Goal: Information Seeking & Learning: Check status

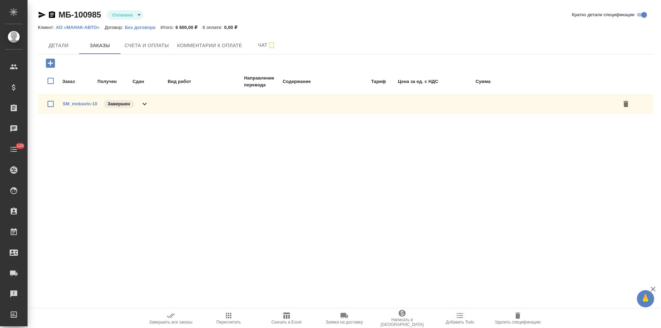
click at [149, 105] on div "SM_mnkavto-10 Завершен" at bounding box center [345, 104] width 615 height 20
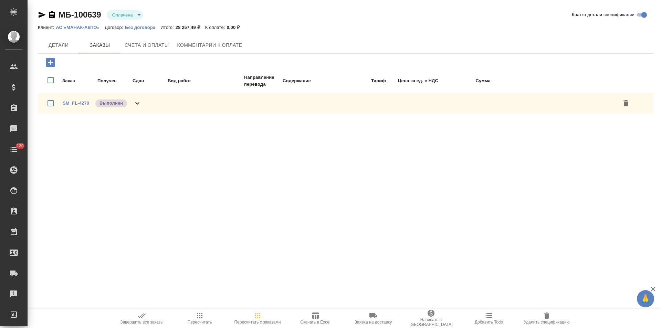
click at [137, 108] on div "SM_FL-4270 Выполнен" at bounding box center [345, 103] width 615 height 20
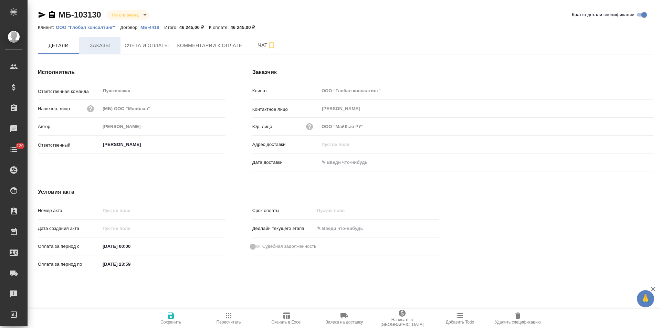
click at [107, 48] on span "Заказы" at bounding box center [99, 45] width 33 height 9
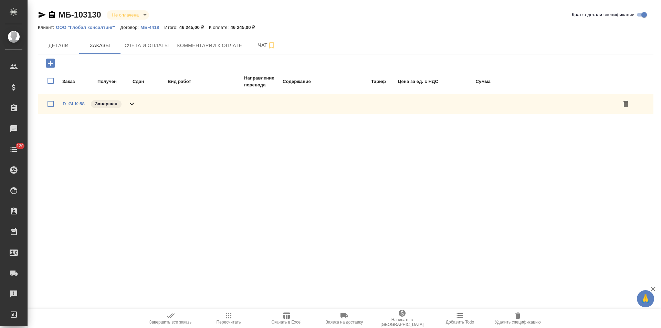
click at [131, 106] on icon at bounding box center [132, 104] width 8 height 8
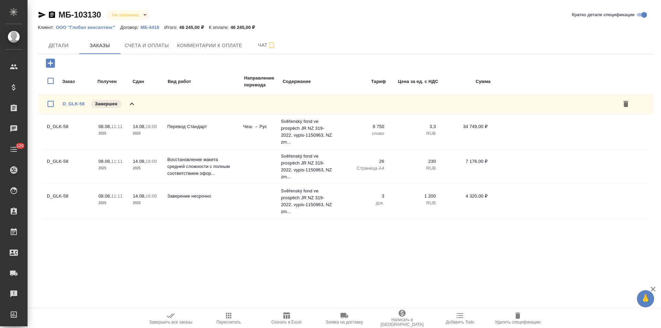
click at [155, 26] on p "МБ-4418" at bounding box center [152, 27] width 24 height 5
click at [60, 44] on span "Детали" at bounding box center [58, 45] width 33 height 9
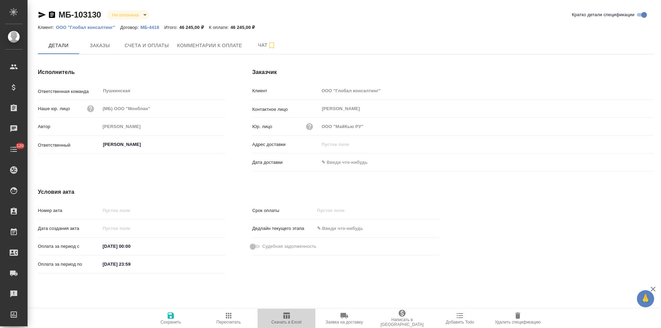
click at [293, 317] on span "Скачать в Excel" at bounding box center [287, 318] width 50 height 13
click at [110, 48] on span "Заказы" at bounding box center [99, 45] width 33 height 9
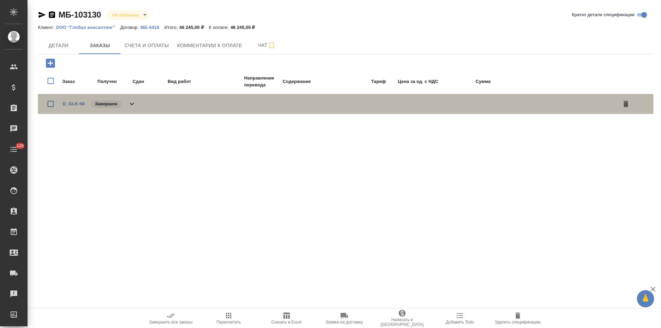
click at [136, 106] on div "D_GLK-58 Завершен" at bounding box center [345, 104] width 615 height 20
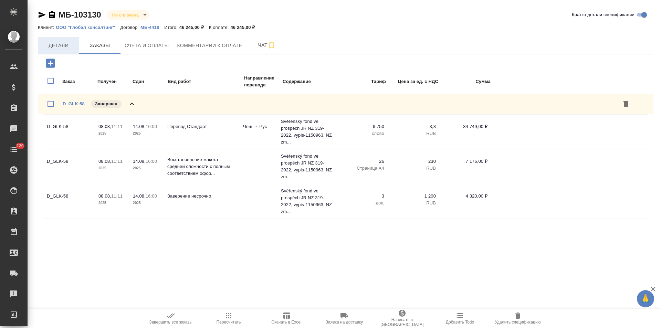
click at [64, 45] on span "Детали" at bounding box center [58, 45] width 33 height 9
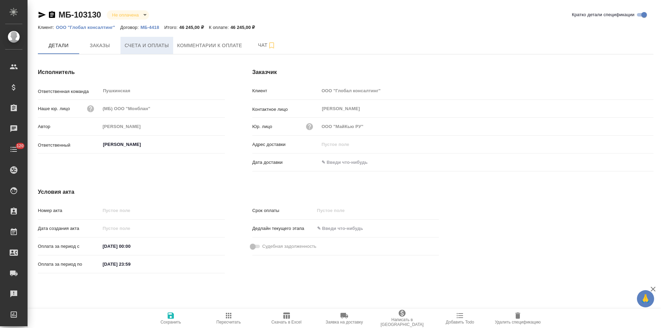
click at [151, 50] on button "Счета и оплаты" at bounding box center [146, 45] width 53 height 17
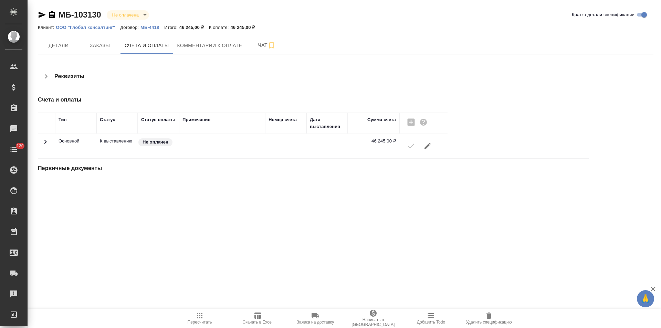
click at [54, 49] on span "Детали" at bounding box center [58, 45] width 33 height 9
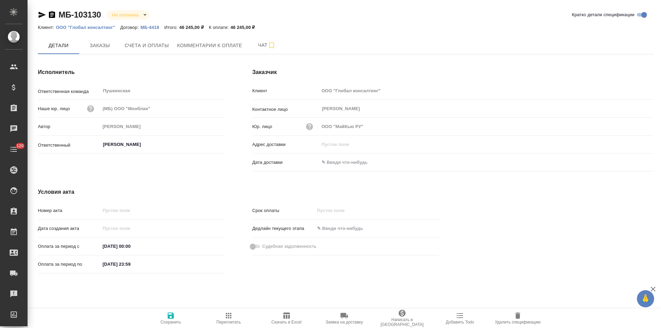
click at [54, 14] on icon "button" at bounding box center [52, 14] width 6 height 7
click at [102, 48] on span "Заказы" at bounding box center [99, 45] width 33 height 9
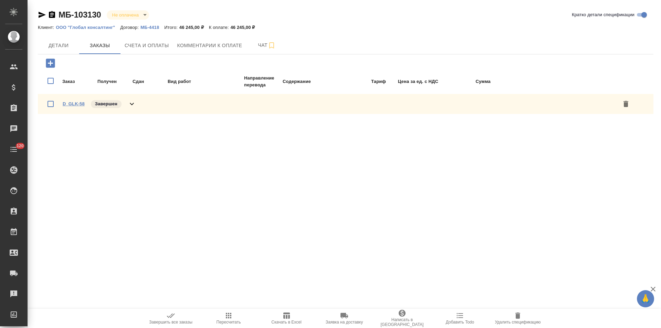
click at [74, 105] on link "D_GLK-58" at bounding box center [74, 103] width 22 height 5
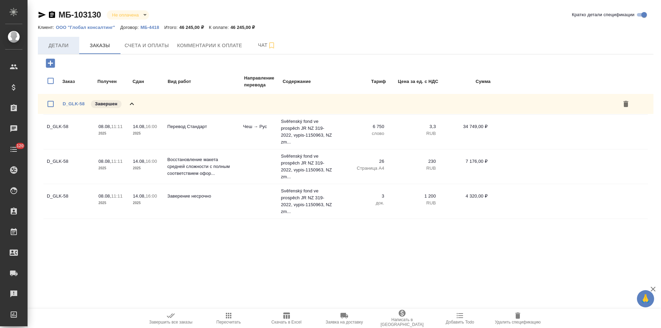
click at [51, 48] on span "Детали" at bounding box center [58, 45] width 33 height 9
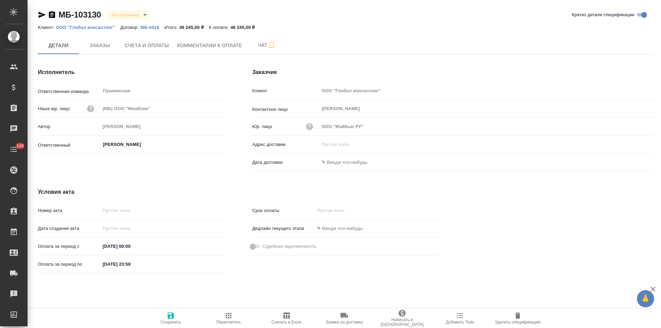
click at [51, 16] on icon "button" at bounding box center [52, 14] width 6 height 7
click at [149, 51] on button "Счета и оплаты" at bounding box center [146, 45] width 53 height 17
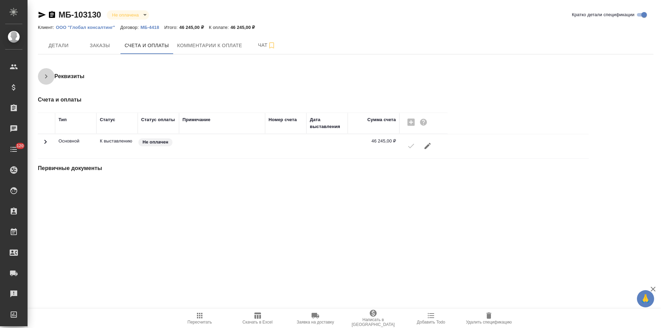
click at [49, 78] on icon "button" at bounding box center [46, 76] width 8 height 8
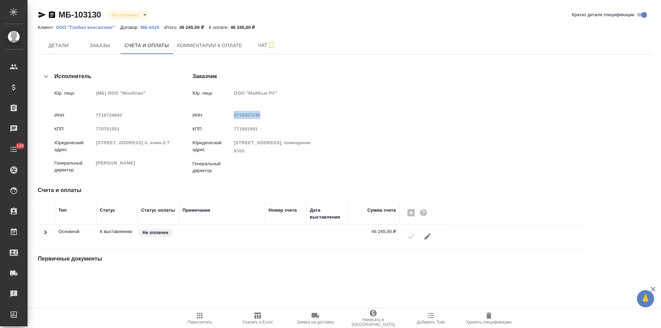
drag, startPoint x: 348, startPoint y: 115, endPoint x: 321, endPoint y: 117, distance: 26.6
click at [260, 117] on span "9710007230" at bounding box center [247, 115] width 27 height 5
copy span "9710007230"
click at [51, 47] on span "Детали" at bounding box center [58, 45] width 33 height 9
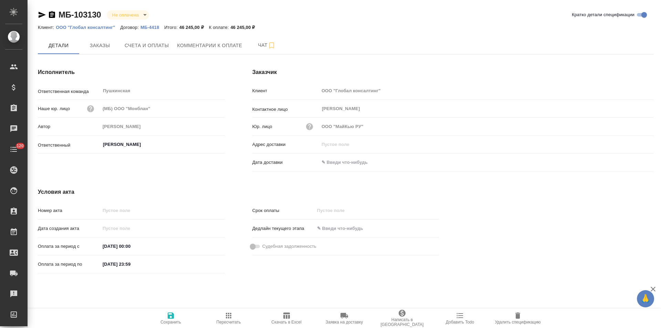
click at [51, 17] on icon "button" at bounding box center [52, 14] width 6 height 7
click at [151, 45] on span "Счета и оплаты" at bounding box center [147, 45] width 44 height 9
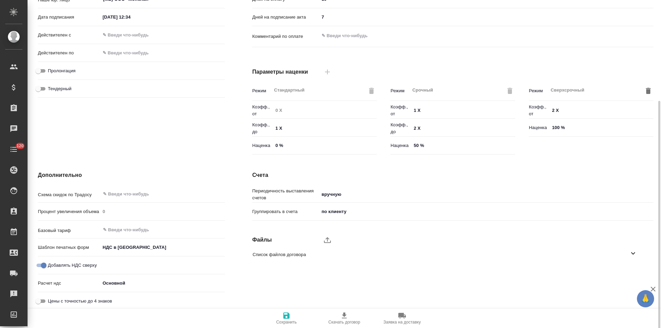
scroll to position [140, 0]
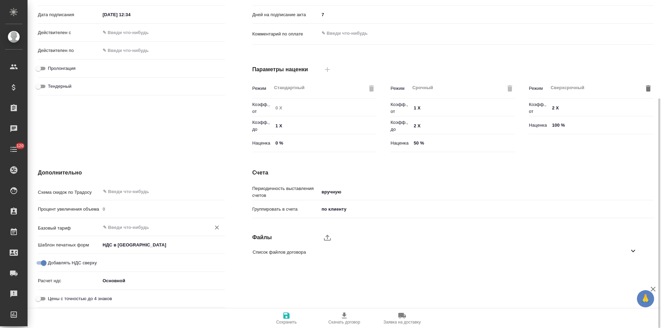
click at [157, 225] on input "text" at bounding box center [150, 227] width 97 height 8
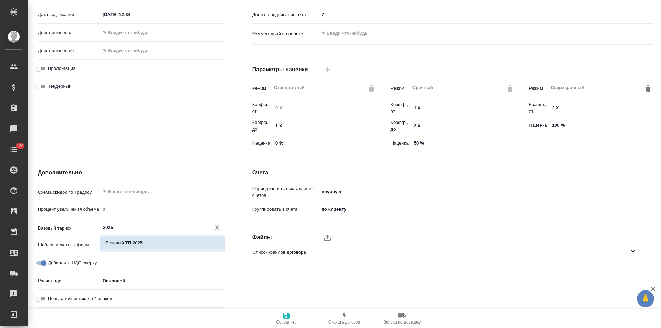
click at [157, 243] on li "Базовый ТП 2025" at bounding box center [162, 243] width 125 height 12
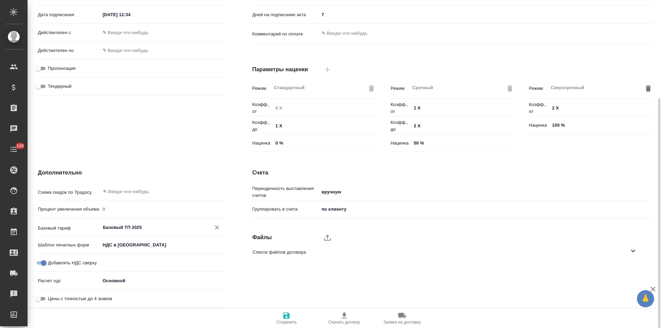
type input "Базовый ТП 2025"
click at [282, 314] on span "Сохранить" at bounding box center [287, 318] width 50 height 13
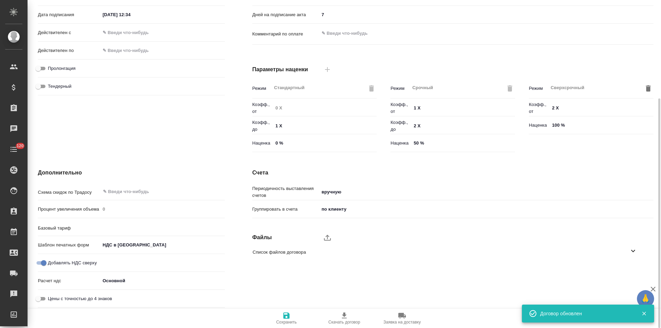
type input "Базовый ТП 2025"
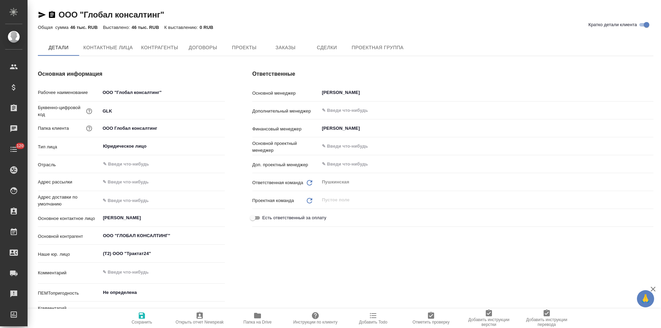
type textarea "x"
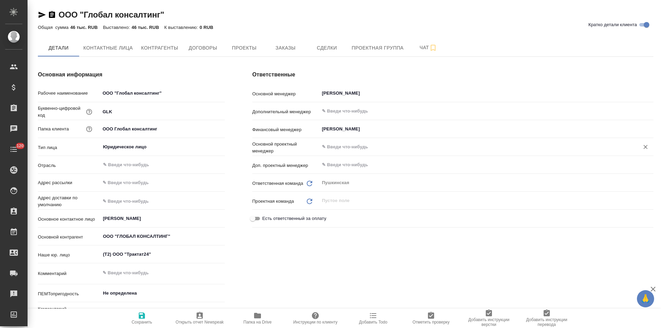
type textarea "x"
click at [153, 48] on span "Контрагенты" at bounding box center [159, 48] width 37 height 9
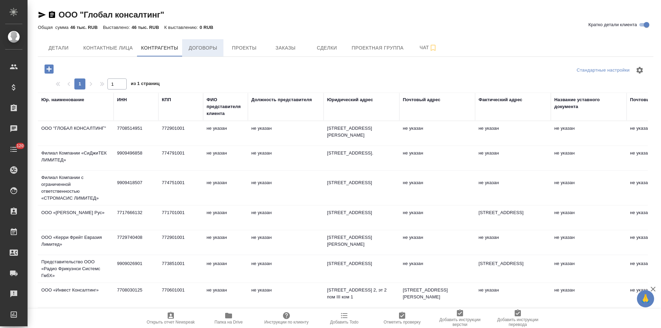
click at [205, 45] on span "Договоры" at bounding box center [202, 48] width 33 height 9
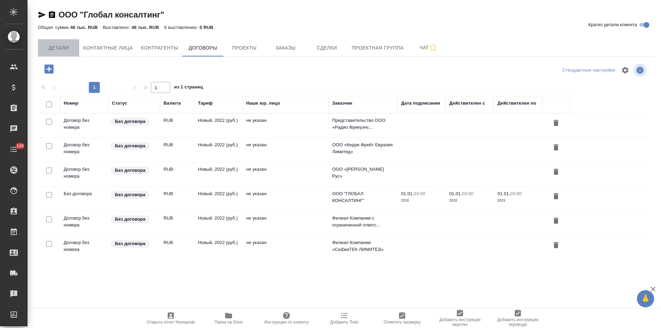
click at [56, 52] on span "Детали" at bounding box center [58, 48] width 33 height 9
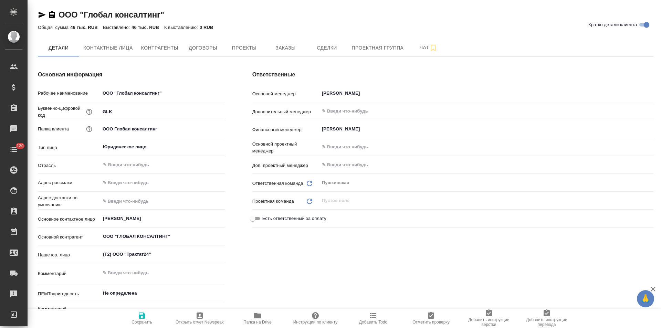
type textarea "x"
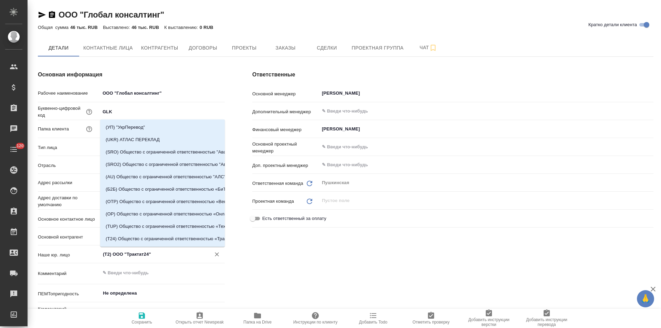
click at [181, 256] on input "(Т2) ООО "Трактат24"" at bounding box center [150, 254] width 97 height 8
click at [217, 256] on icon "Очистить" at bounding box center [216, 254] width 7 height 7
type textarea "x"
click at [141, 317] on icon "button" at bounding box center [142, 316] width 8 height 8
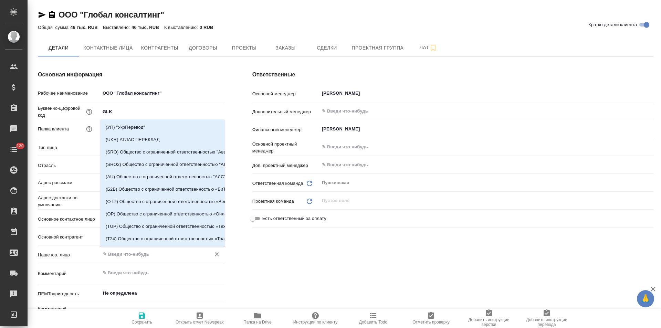
type textarea "x"
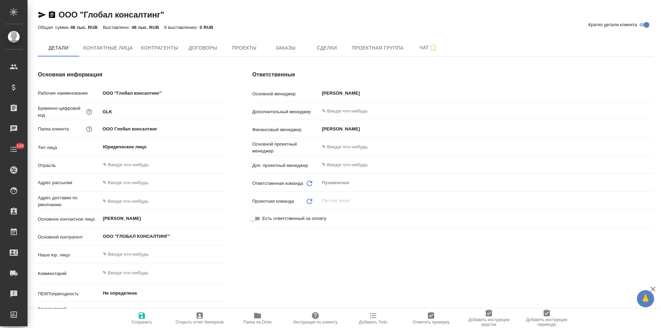
type textarea "x"
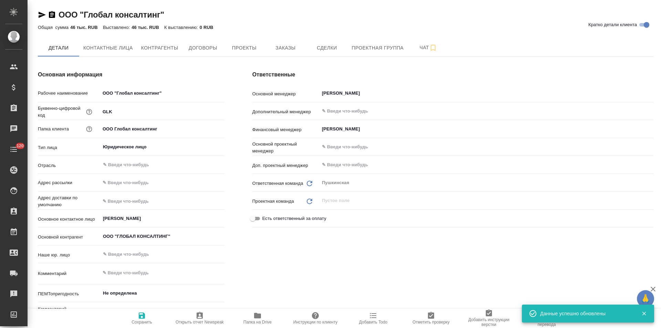
type textarea "x"
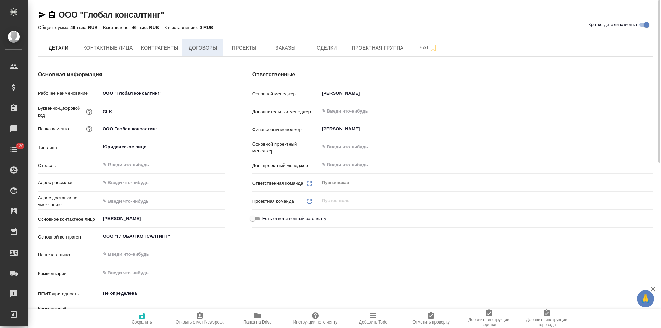
drag, startPoint x: 156, startPoint y: 52, endPoint x: 183, endPoint y: 53, distance: 27.2
click at [156, 52] on span "Контрагенты" at bounding box center [159, 48] width 37 height 9
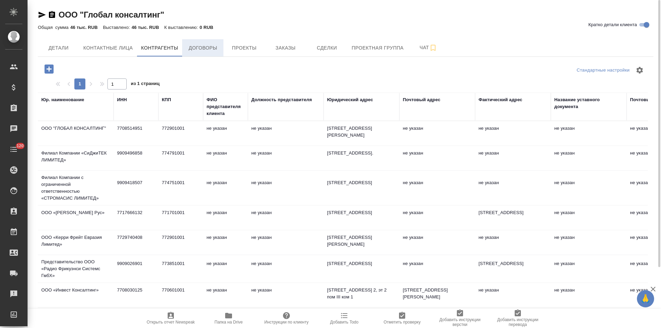
click at [214, 44] on span "Договоры" at bounding box center [202, 48] width 33 height 9
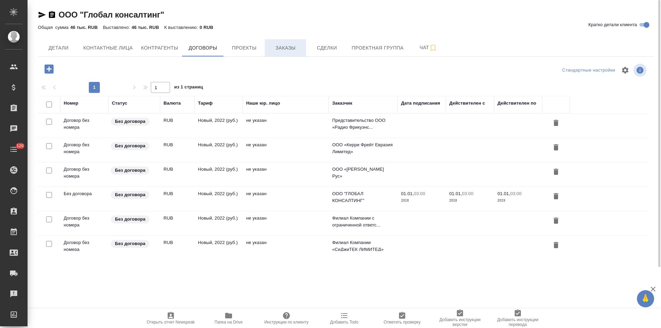
click at [275, 42] on button "Заказы" at bounding box center [285, 47] width 41 height 17
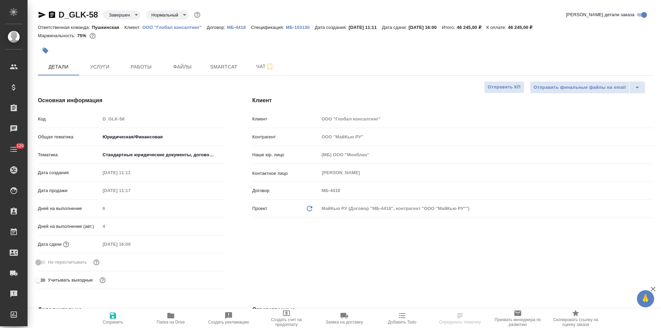
select select "RU"
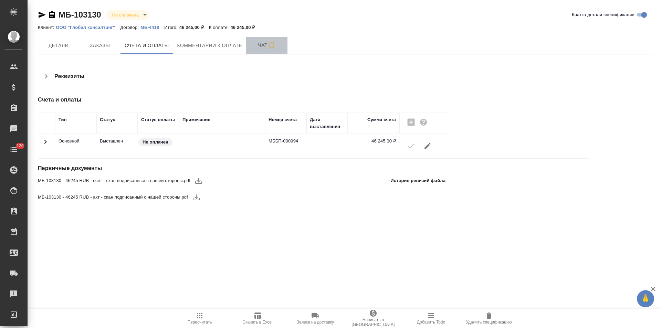
click at [249, 51] on button "Чат" at bounding box center [266, 45] width 41 height 17
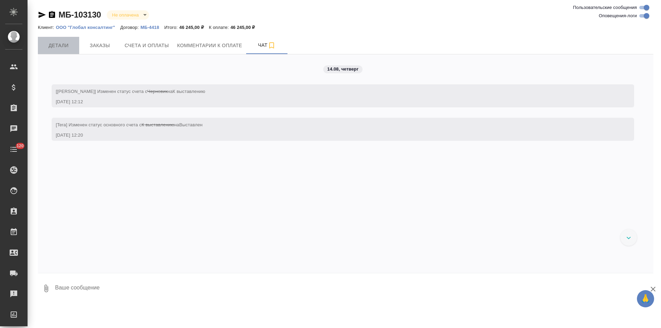
click at [65, 50] on button "Детали" at bounding box center [58, 45] width 41 height 17
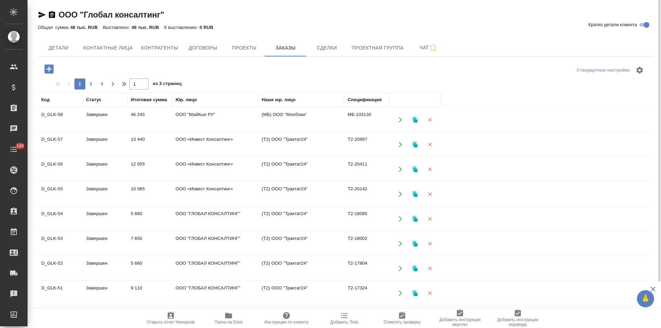
click at [283, 132] on td "(Т2) ООО "Трактат24"" at bounding box center [301, 120] width 86 height 24
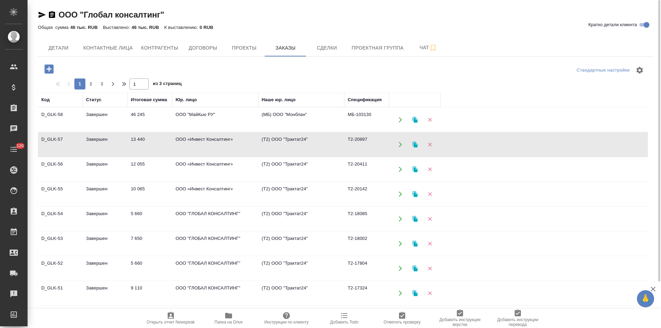
click at [283, 132] on td "(Т2) ООО "Трактат24"" at bounding box center [301, 120] width 86 height 24
click at [173, 50] on span "Контрагенты" at bounding box center [159, 48] width 37 height 9
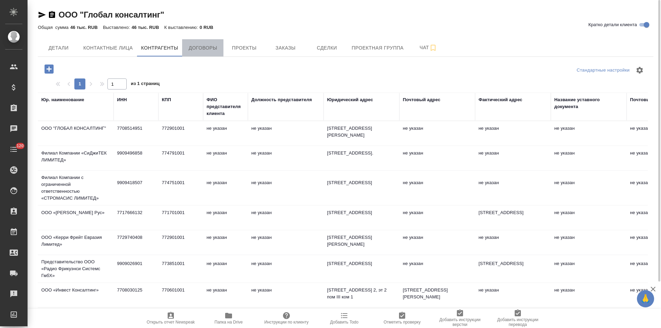
click at [211, 55] on button "Договоры" at bounding box center [202, 47] width 41 height 17
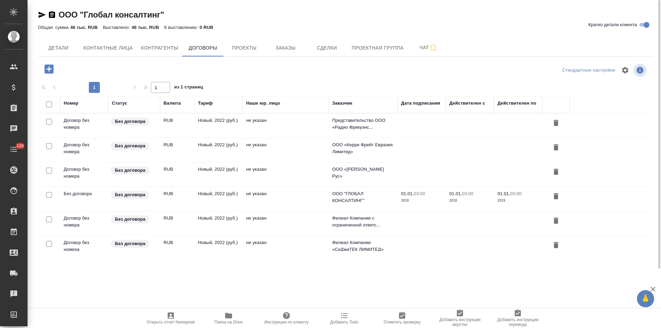
click at [283, 128] on td "не указан" at bounding box center [286, 126] width 86 height 24
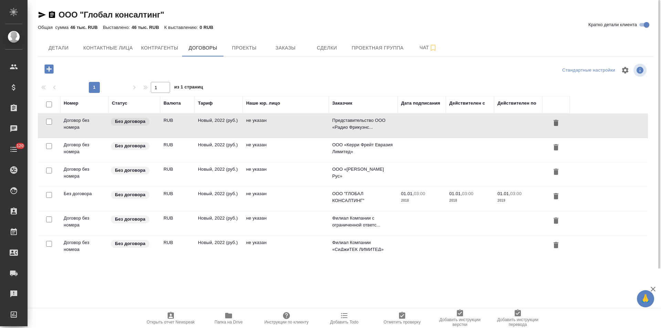
click at [283, 128] on td "не указан" at bounding box center [286, 126] width 86 height 24
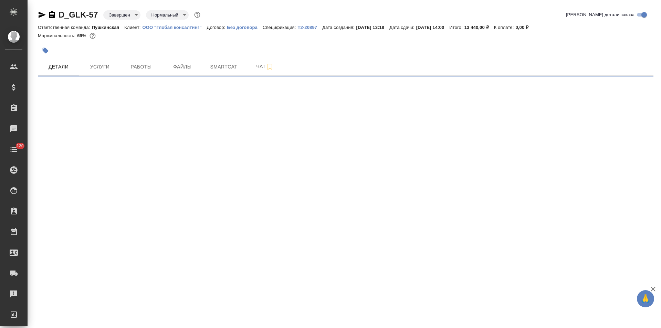
select select "RU"
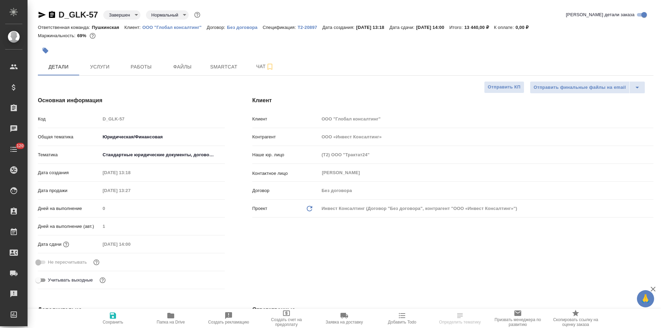
type textarea "x"
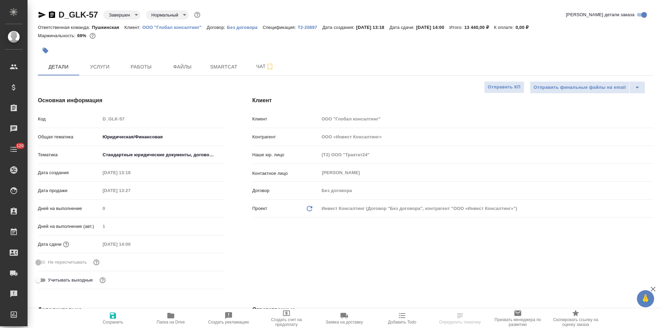
type textarea "x"
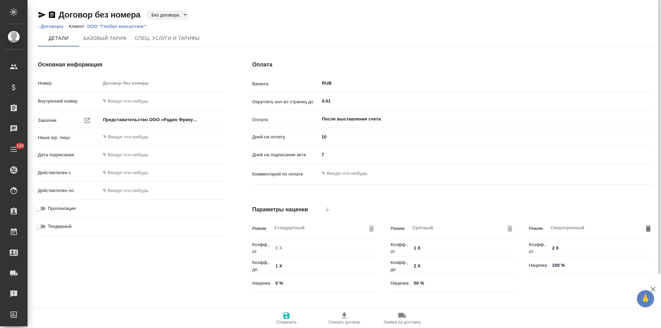
type input "Новый, 2022 (руб.)"
click at [180, 12] on body "🙏 .cls-1 fill:#fff; AWATERA [PERSON_NAME] Спецификации Заказы Чаты 120 Todo Про…" at bounding box center [330, 164] width 661 height 328
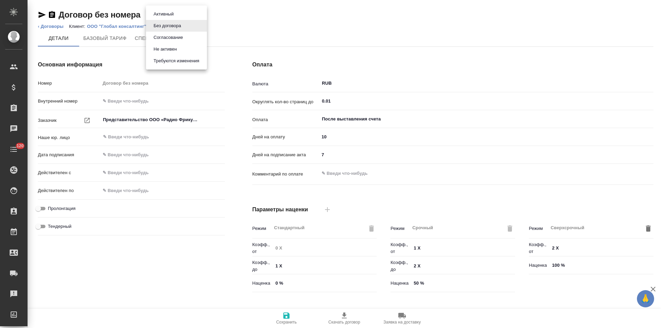
click at [173, 18] on button "Не активен" at bounding box center [163, 14] width 24 height 8
type input "Новый, 2022 (руб.)"
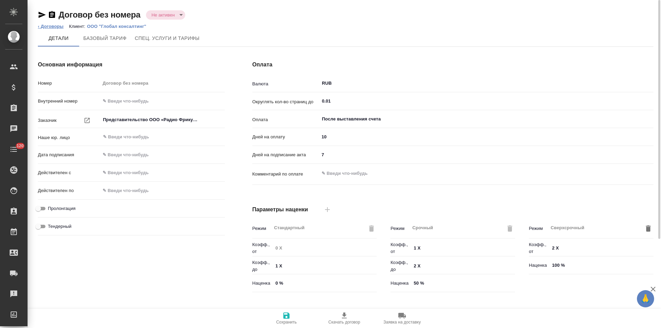
click at [44, 25] on link "‹ Договоры" at bounding box center [51, 26] width 26 height 5
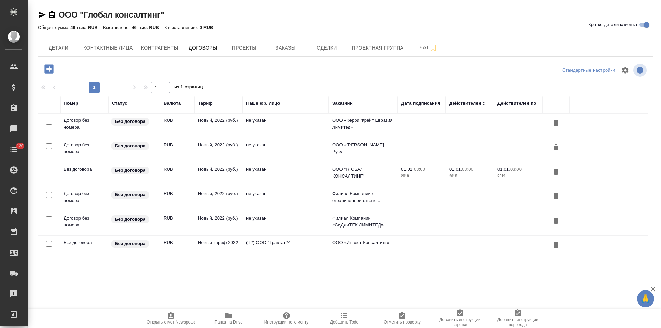
click at [254, 127] on td "не указан" at bounding box center [286, 126] width 86 height 24
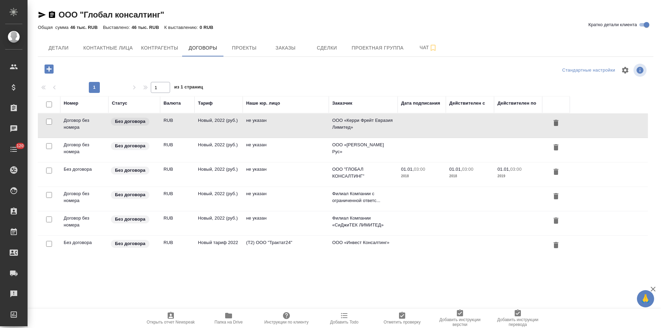
click at [254, 127] on td "не указан" at bounding box center [286, 126] width 86 height 24
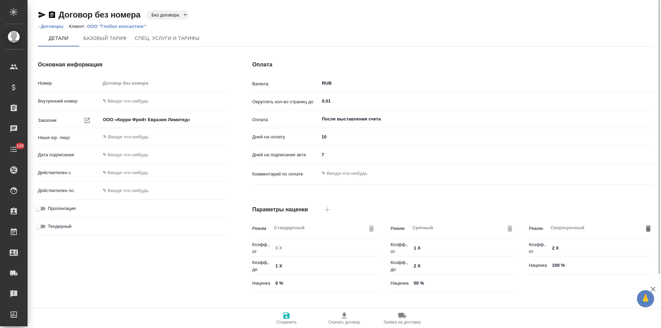
type input "Новый, 2022 (руб.)"
click at [175, 17] on body "🙏 .cls-1 fill:#fff; AWATERA Левченко Юлия Клиенты Спецификации Заказы Чаты 120 …" at bounding box center [330, 164] width 661 height 328
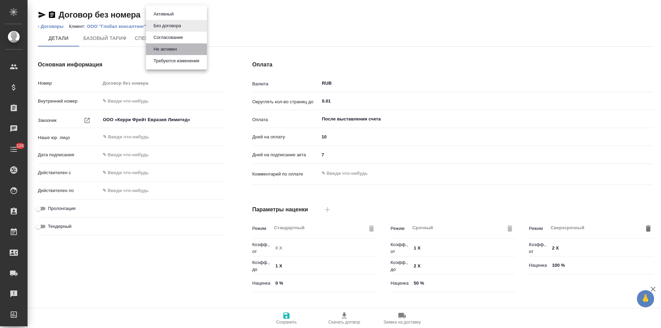
click at [176, 18] on button "Не активен" at bounding box center [163, 14] width 24 height 8
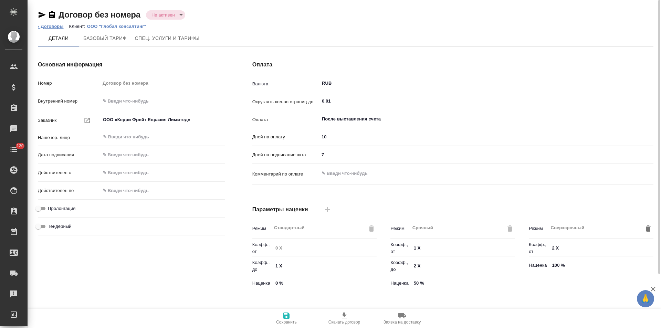
type input "Новый, 2022 (руб.)"
click at [56, 27] on link "‹ Договоры" at bounding box center [51, 26] width 26 height 5
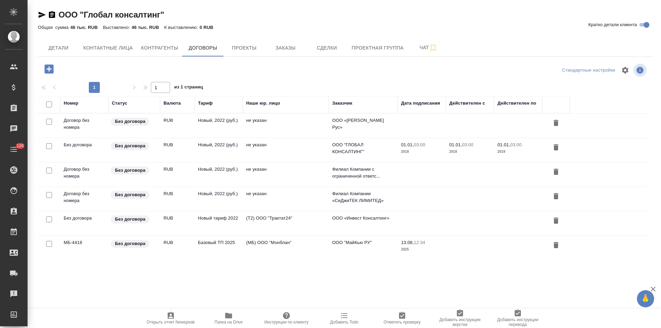
click at [280, 129] on td "не указан" at bounding box center [286, 126] width 86 height 24
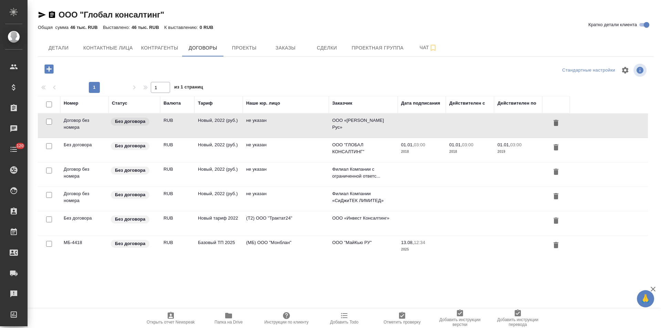
click at [280, 129] on td "не указан" at bounding box center [286, 126] width 86 height 24
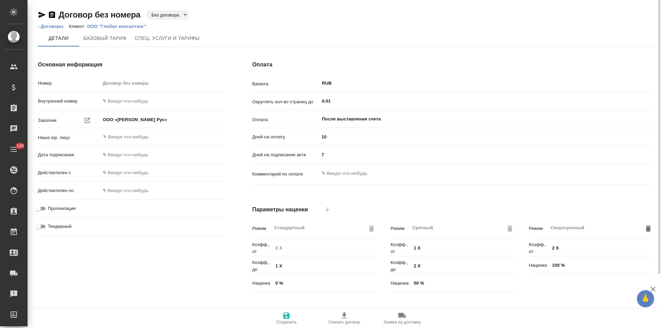
type input "Новый, 2022 (руб.)"
click at [178, 15] on body "🙏 .cls-1 fill:#fff; AWATERA Левченко Юлия Клиенты Спецификации Заказы Чаты 120 …" at bounding box center [330, 164] width 661 height 328
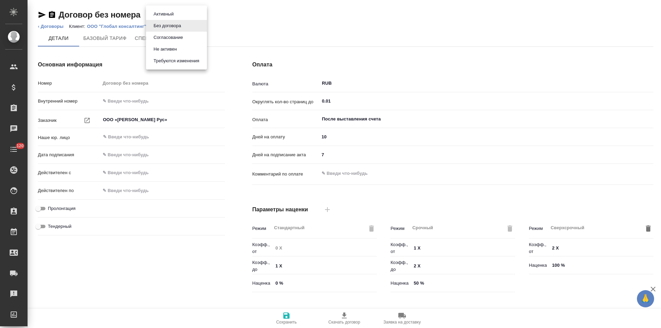
click at [172, 18] on button "Не активен" at bounding box center [163, 14] width 24 height 8
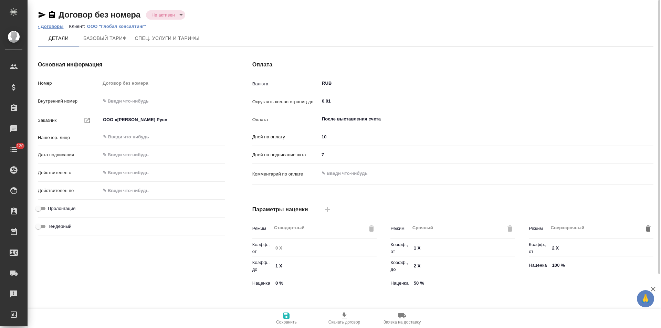
type input "Новый, 2022 (руб.)"
click at [56, 26] on link "‹ Договоры" at bounding box center [51, 26] width 26 height 5
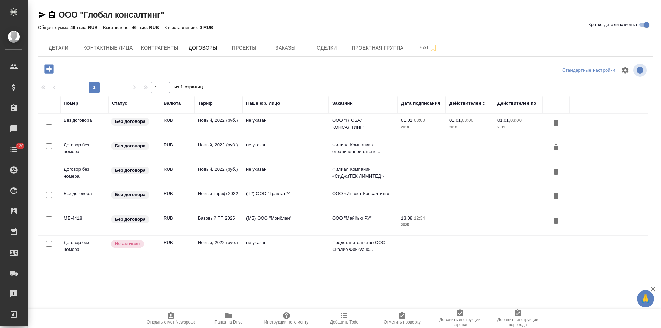
click at [265, 125] on td "не указан" at bounding box center [286, 126] width 86 height 24
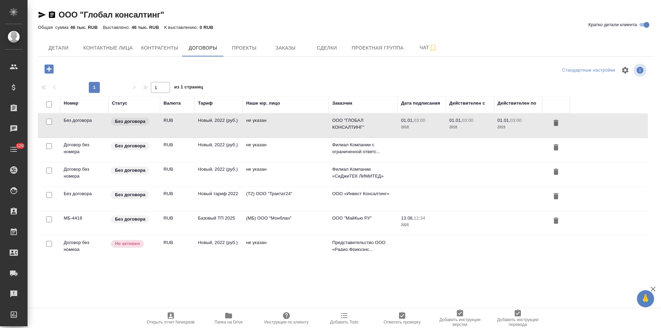
click at [265, 125] on td "не указан" at bounding box center [286, 126] width 86 height 24
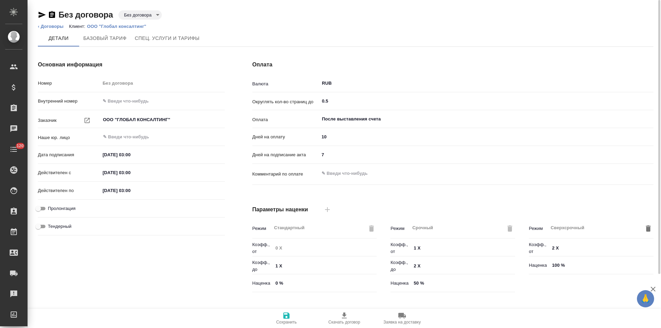
type input "Новый, 2022 (руб.)"
click at [130, 14] on body "🙏 .cls-1 fill:#fff; AWATERA [PERSON_NAME] Спецификации Заказы Чаты 120 Todo Про…" at bounding box center [330, 164] width 661 height 328
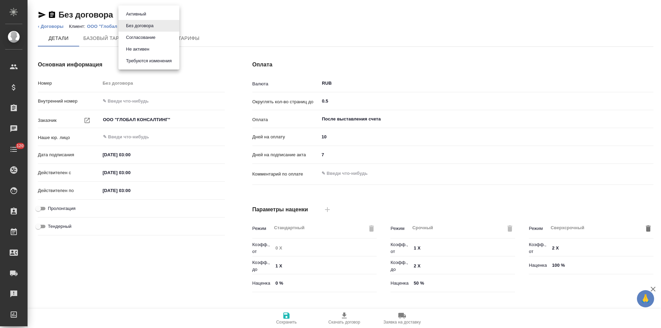
click at [135, 18] on button "Не активен" at bounding box center [136, 14] width 24 height 8
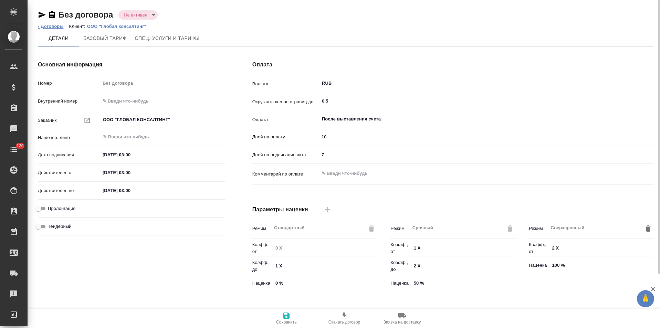
type input "Новый, 2022 (руб.)"
click at [60, 27] on link "‹ Договоры" at bounding box center [51, 26] width 26 height 5
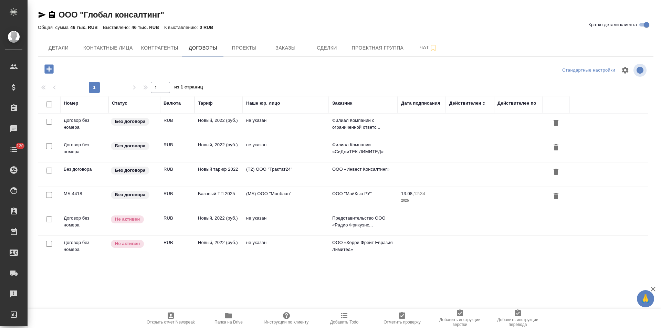
click at [277, 127] on td "не указан" at bounding box center [286, 126] width 86 height 24
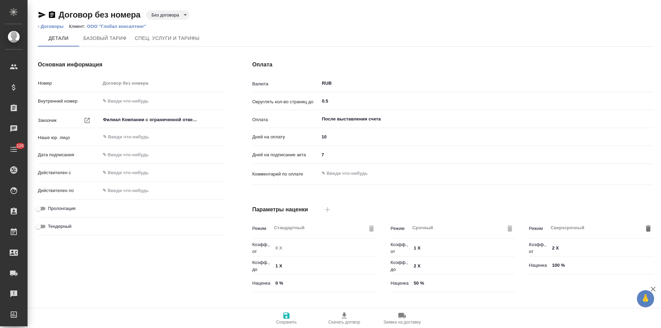
type input "Новый, 2022 (руб.)"
click at [160, 15] on body "🙏 .cls-1 fill:#fff; AWATERA [PERSON_NAME] Спецификации Заказы Чаты 120 Todo Про…" at bounding box center [330, 164] width 661 height 328
click at [158, 18] on button "Не активен" at bounding box center [163, 14] width 24 height 8
type input "Новый, 2022 (руб.)"
click at [55, 25] on link "‹ Договоры" at bounding box center [51, 26] width 26 height 5
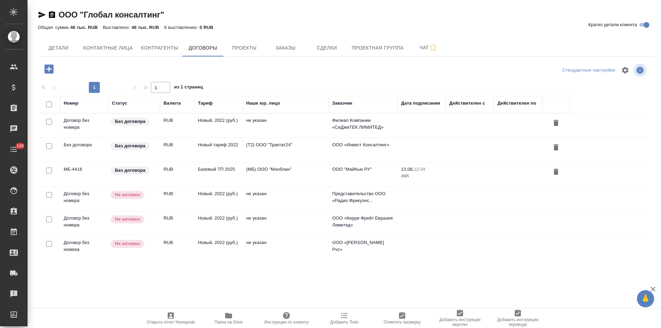
click at [278, 126] on td "не указан" at bounding box center [286, 126] width 86 height 24
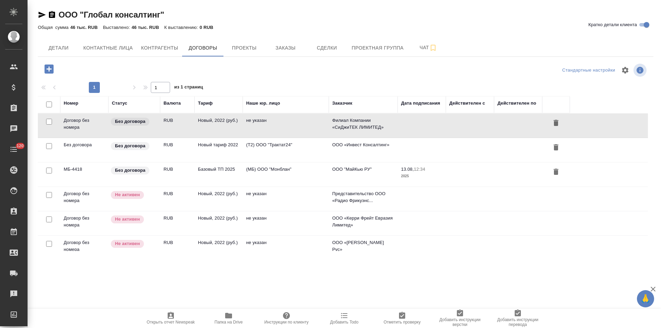
click at [278, 126] on td "не указан" at bounding box center [286, 126] width 86 height 24
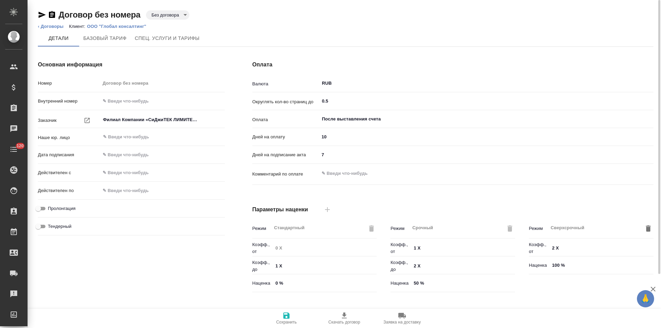
type input "Новый, 2022 (руб.)"
click at [179, 12] on body "🙏 .cls-1 fill:#fff; AWATERA [PERSON_NAME] Спецификации Заказы Чаты 120 Todo Про…" at bounding box center [330, 164] width 661 height 328
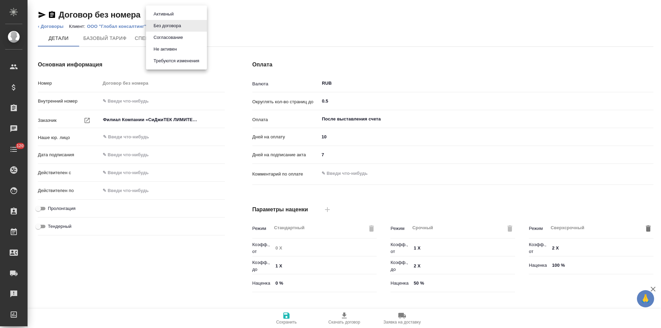
click at [176, 18] on button "Не активен" at bounding box center [163, 14] width 24 height 8
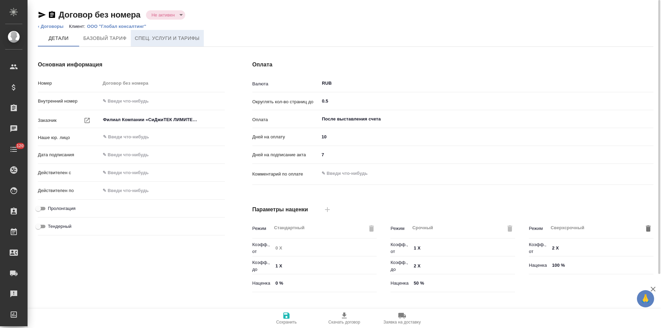
type input "Новый, 2022 (руб.)"
click at [58, 28] on link "‹ Договоры" at bounding box center [51, 26] width 26 height 5
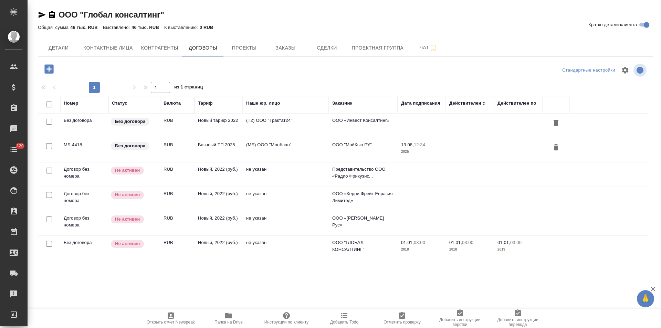
click at [292, 127] on td "(Т2) ООО "Трактат24"" at bounding box center [286, 126] width 86 height 24
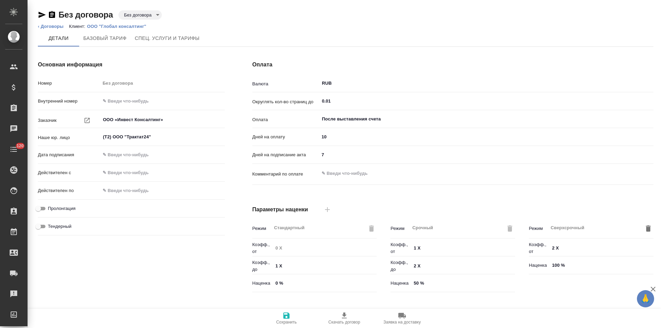
type input "Новый тариф 2022"
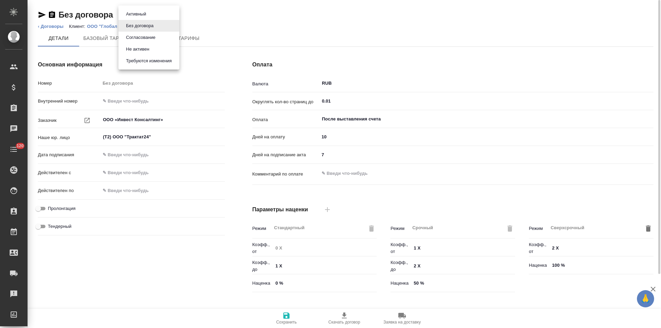
click at [155, 14] on body "🙏 .cls-1 fill:#fff; AWATERA [PERSON_NAME] Спецификации Заказы Чаты 120 Todo Про…" at bounding box center [330, 164] width 661 height 328
click at [158, 49] on li "Не активен" at bounding box center [148, 49] width 61 height 12
type input "Новый тариф 2022"
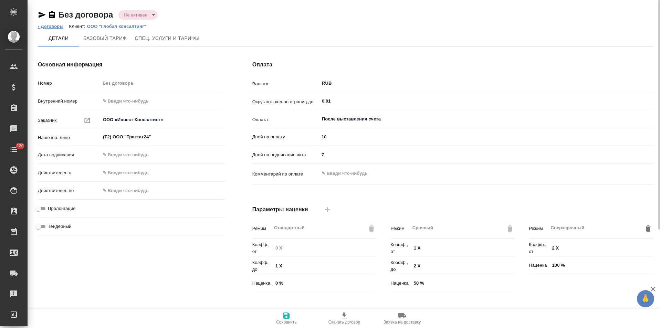
click at [59, 26] on link "‹ Договоры" at bounding box center [51, 26] width 26 height 5
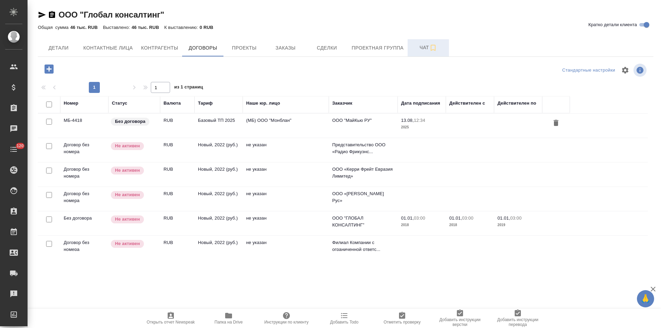
click at [414, 51] on span "Чат" at bounding box center [428, 47] width 33 height 9
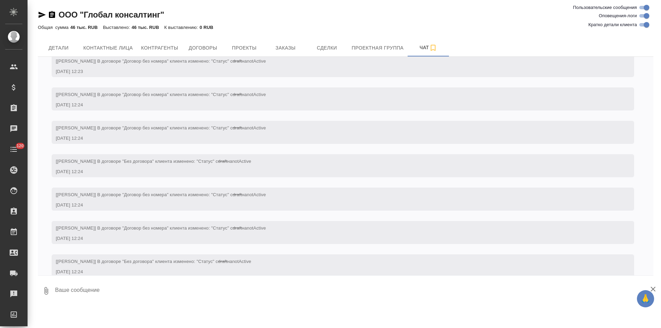
scroll to position [372, 0]
